Goal: Information Seeking & Learning: Find specific fact

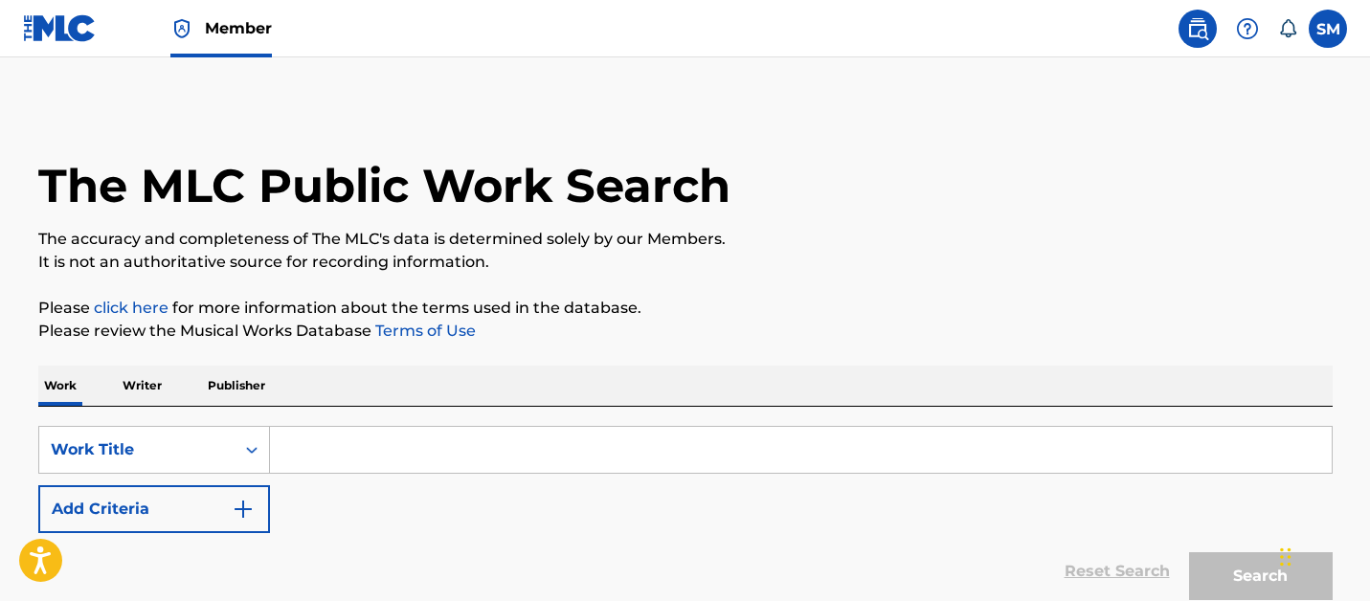
click at [340, 440] on input "Search Form" at bounding box center [801, 450] width 1062 height 46
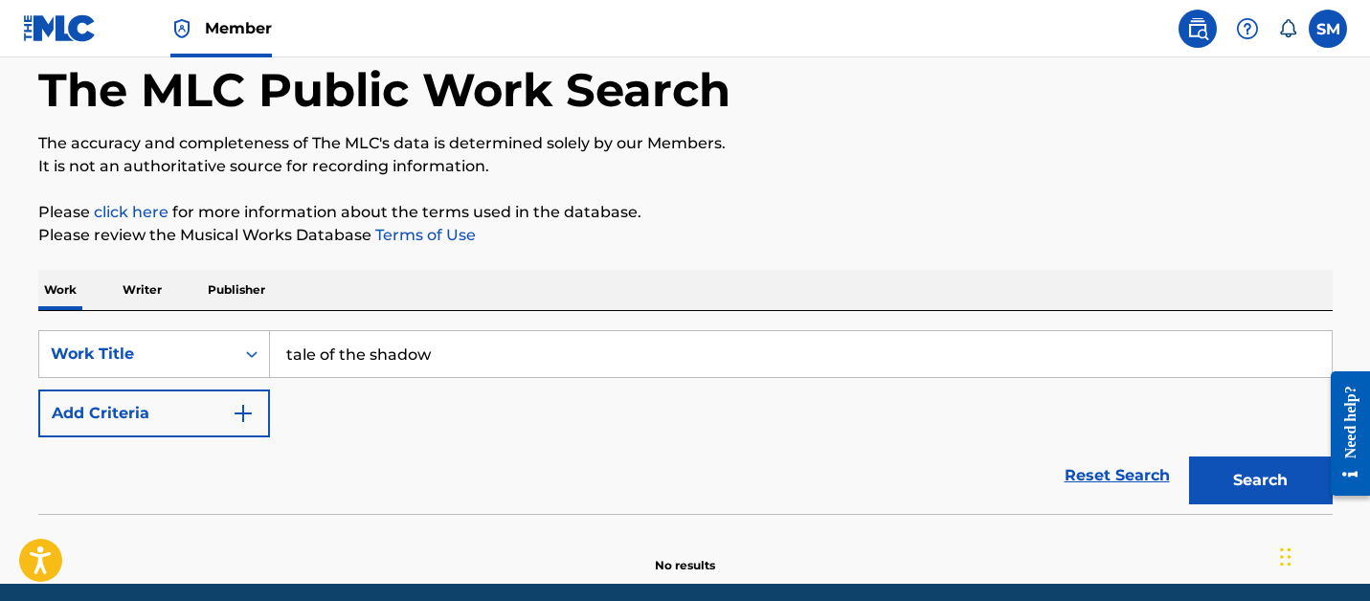
scroll to position [109, 0]
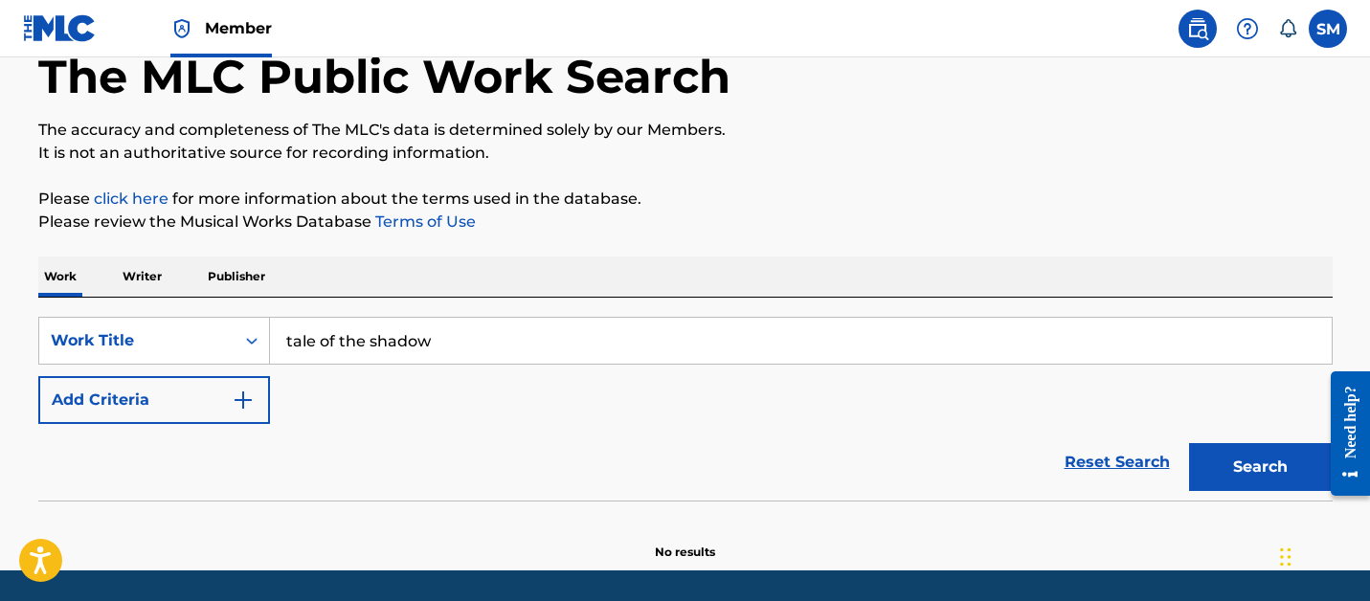
type input "tale of the shadow"
click at [1189, 443] on button "Search" at bounding box center [1261, 467] width 144 height 48
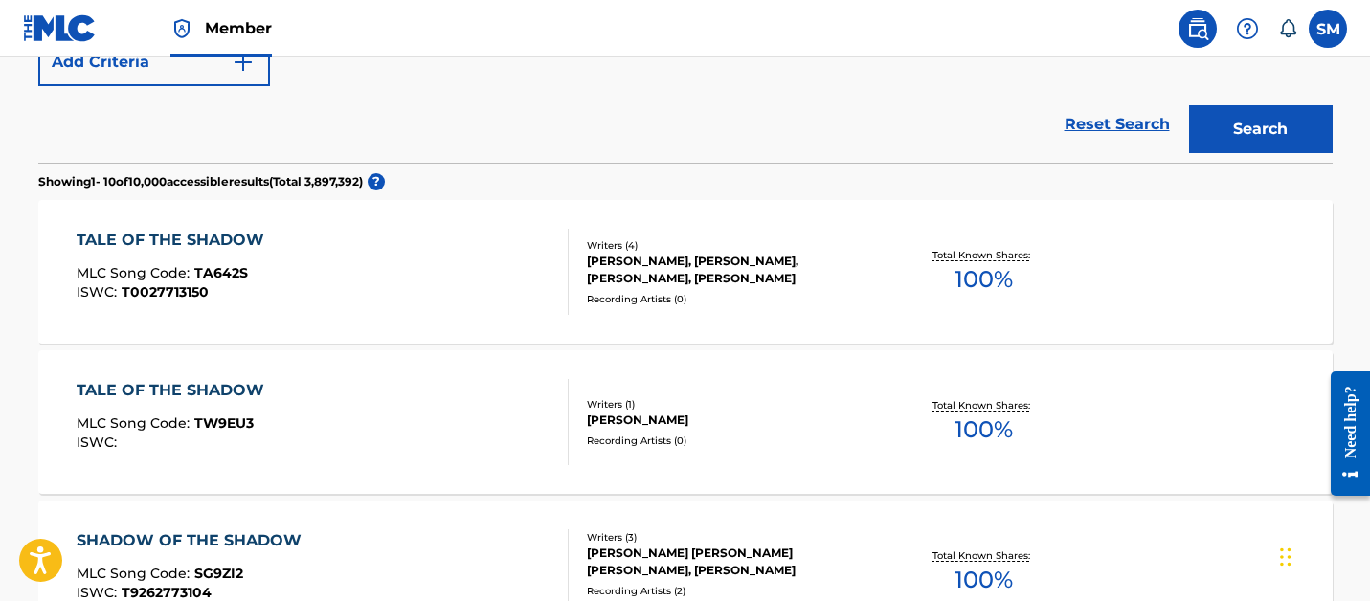
scroll to position [572, 0]
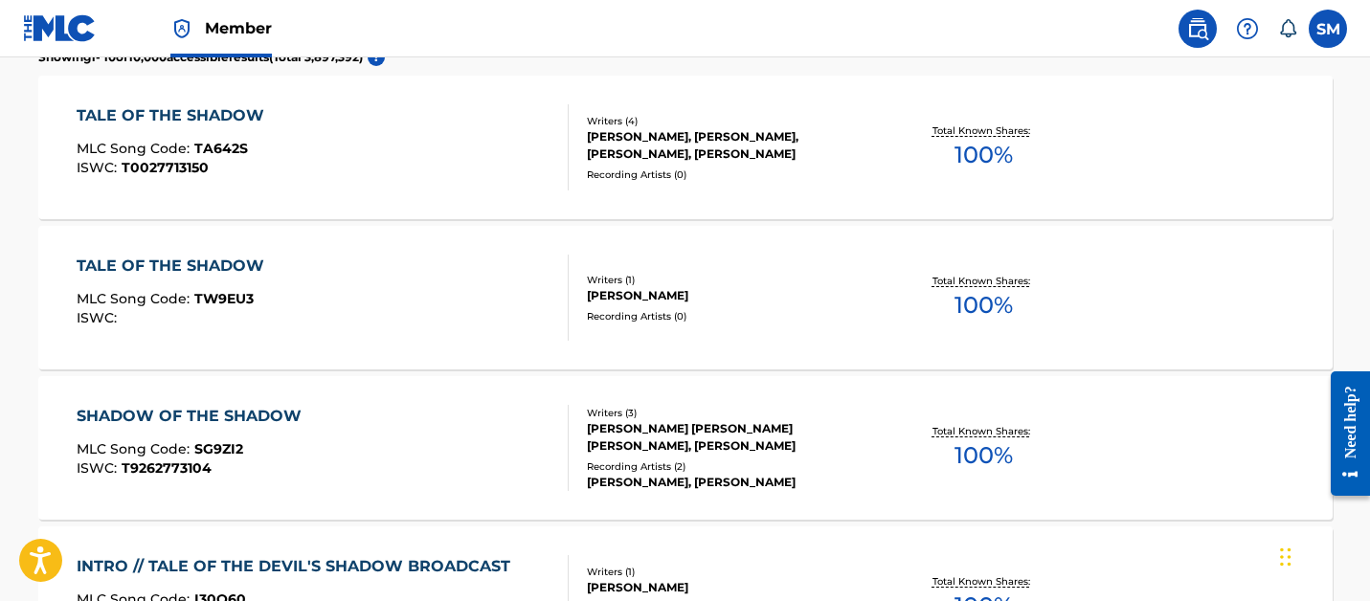
click at [659, 304] on div "KYLE PURBAUGH" at bounding box center [731, 295] width 289 height 17
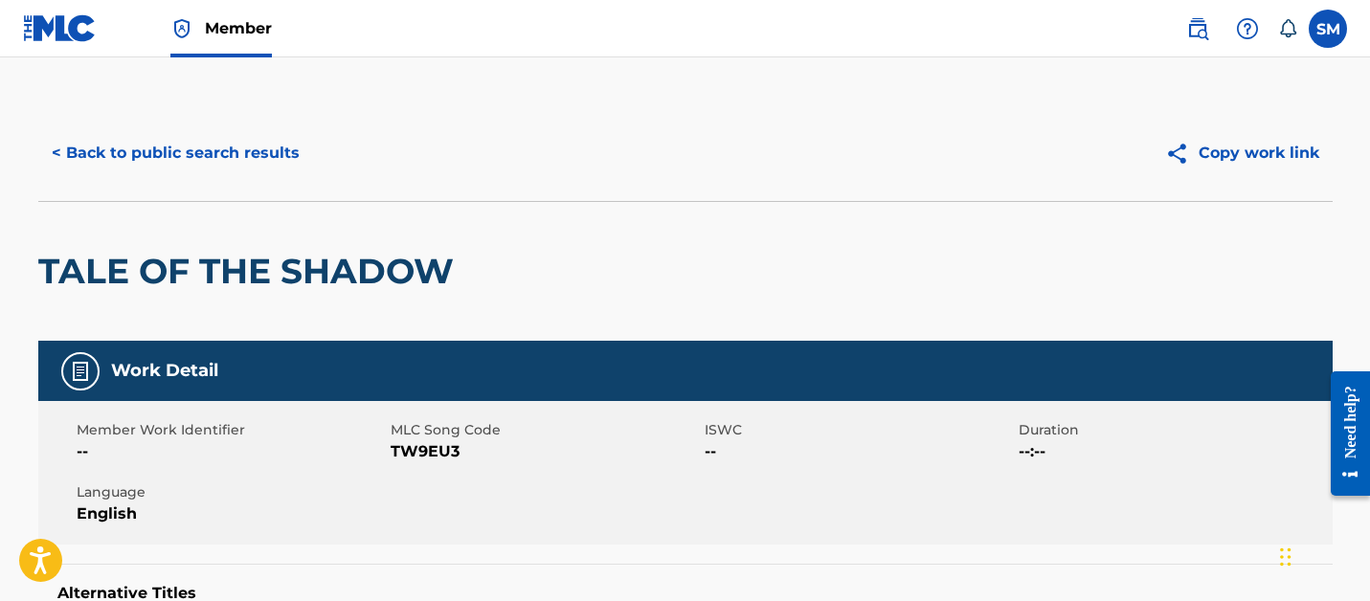
click at [165, 143] on button "< Back to public search results" at bounding box center [175, 153] width 275 height 48
